Goal: Transaction & Acquisition: Register for event/course

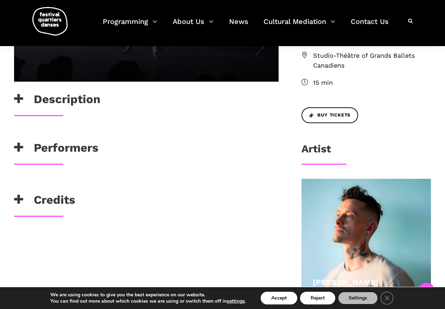
scroll to position [9, 0]
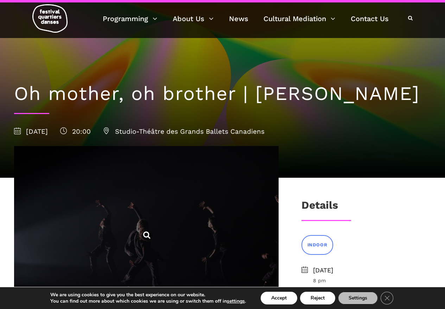
click at [154, 218] on span at bounding box center [146, 234] width 264 height 176
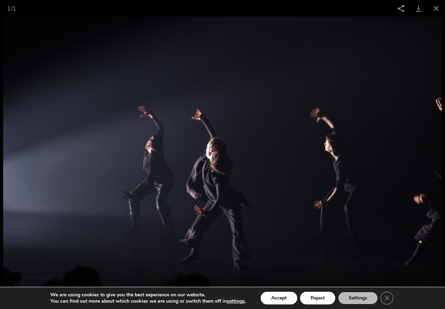
scroll to position [67, 0]
click at [172, 141] on img at bounding box center [222, 163] width 438 height 292
click at [325, 300] on button "Reject" at bounding box center [317, 297] width 35 height 13
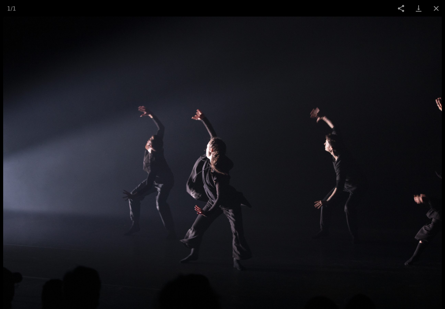
click at [380, 92] on img at bounding box center [222, 163] width 438 height 292
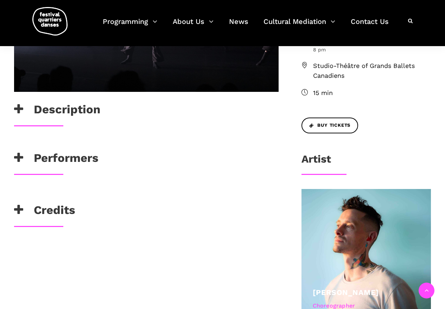
scroll to position [201, 0]
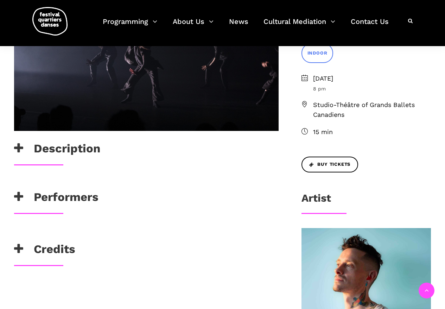
click at [21, 197] on icon at bounding box center [18, 197] width 9 height 12
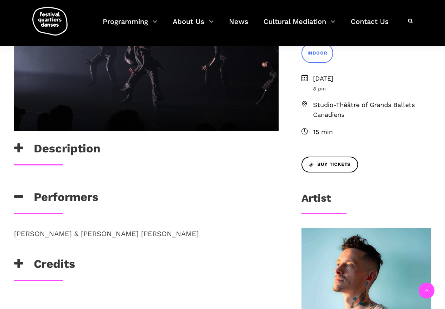
click at [17, 148] on icon at bounding box center [18, 148] width 9 height 12
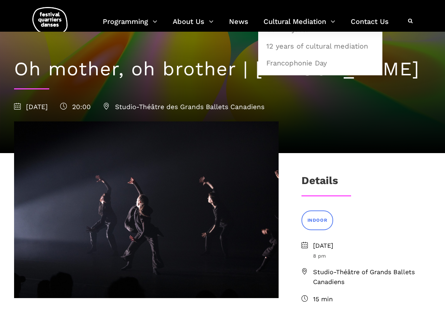
scroll to position [29, 0]
